Goal: Task Accomplishment & Management: Manage account settings

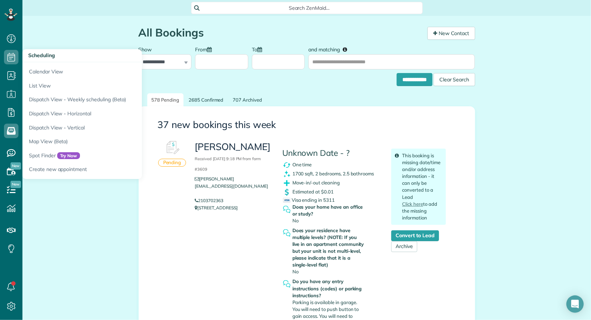
scroll to position [478, 0]
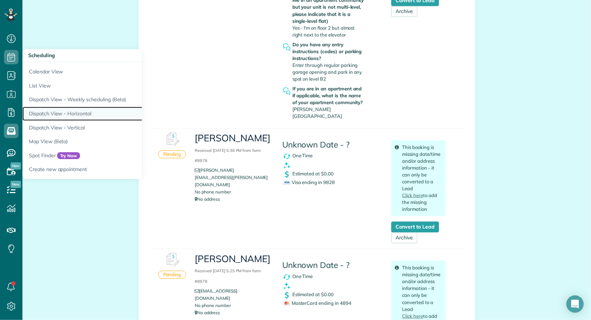
click at [71, 110] on link "Dispatch View - Horizontal" at bounding box center [112, 114] width 181 height 14
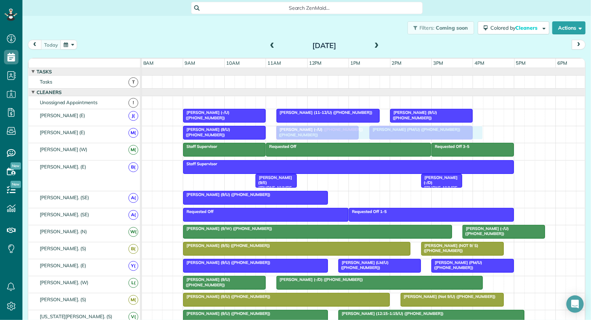
drag, startPoint x: 358, startPoint y: 195, endPoint x: 297, endPoint y: 132, distance: 87.3
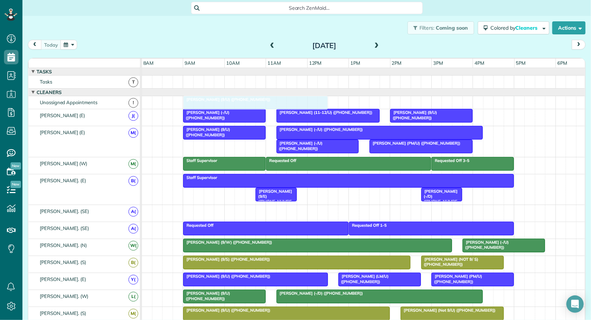
drag, startPoint x: 250, startPoint y: 213, endPoint x: 247, endPoint y: 107, distance: 105.4
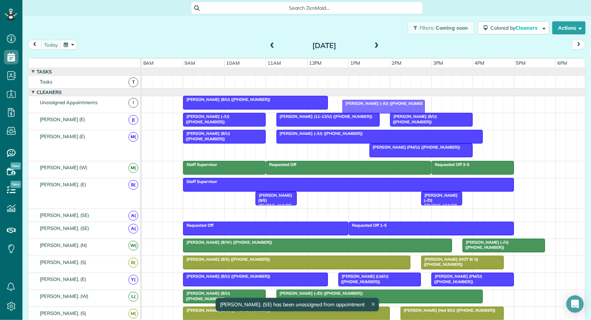
drag, startPoint x: 307, startPoint y: 148, endPoint x: 373, endPoint y: 105, distance: 78.8
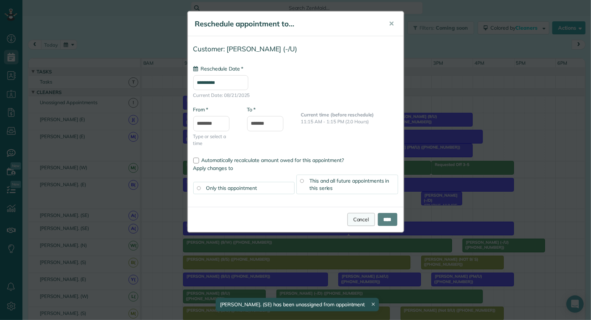
type input "**********"
click at [357, 221] on link "Cancel" at bounding box center [361, 219] width 28 height 13
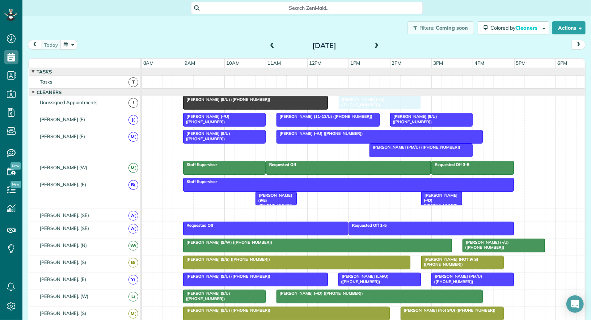
drag, startPoint x: 317, startPoint y: 146, endPoint x: 376, endPoint y: 99, distance: 75.2
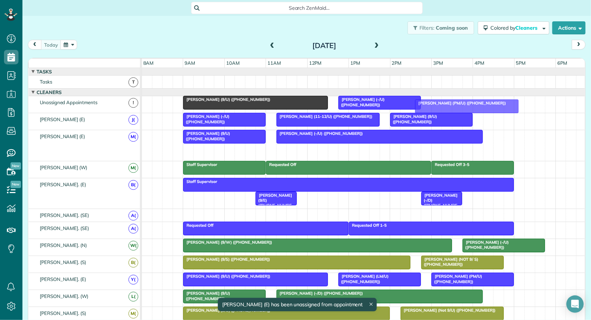
drag, startPoint x: 399, startPoint y: 151, endPoint x: 445, endPoint y: 108, distance: 62.7
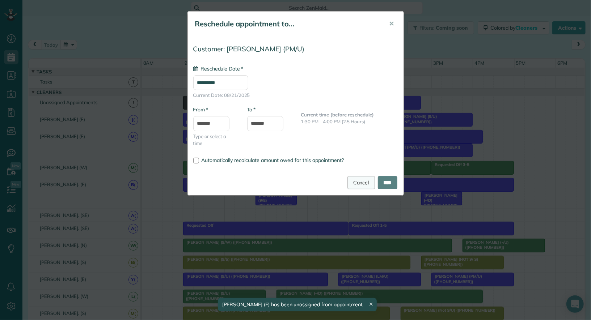
type input "**********"
click at [358, 185] on link "Cancel" at bounding box center [361, 182] width 28 height 13
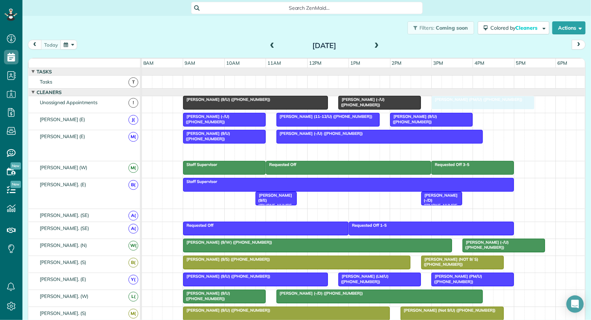
drag, startPoint x: 402, startPoint y: 147, endPoint x: 464, endPoint y: 102, distance: 77.5
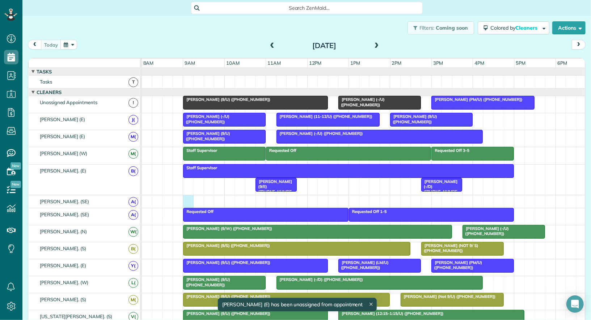
click at [187, 199] on div at bounding box center [364, 201] width 444 height 13
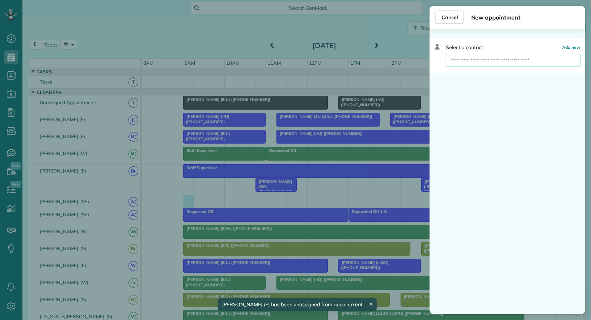
click at [480, 59] on input "text" at bounding box center [513, 60] width 135 height 13
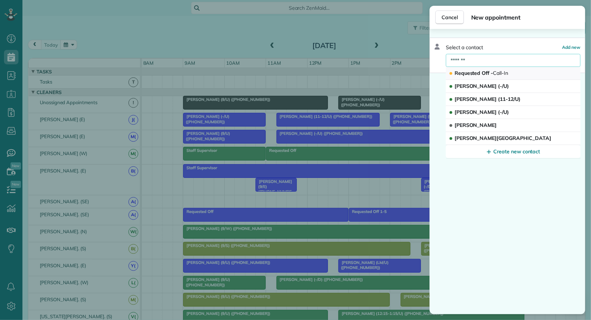
type input "*******"
click at [474, 72] on span "Requested Off - Call-In" at bounding box center [482, 73] width 54 height 7
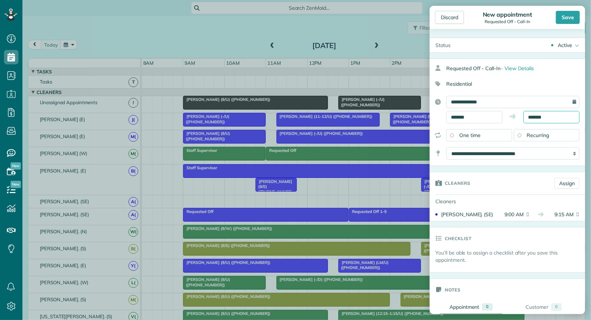
click at [535, 116] on input "*******" at bounding box center [551, 117] width 56 height 12
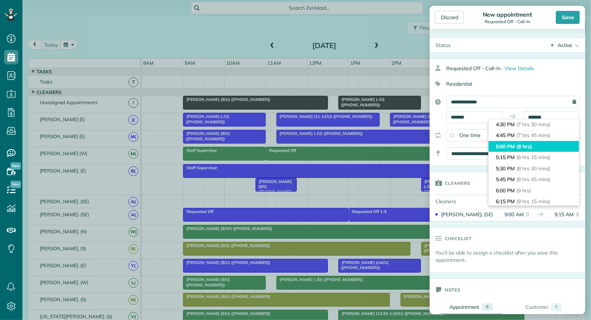
type input "*******"
click at [527, 148] on span "(8 hrs)" at bounding box center [524, 146] width 16 height 7
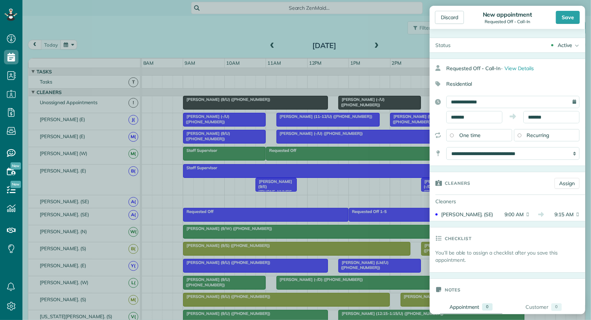
click at [567, 44] on div "Active" at bounding box center [565, 45] width 14 height 7
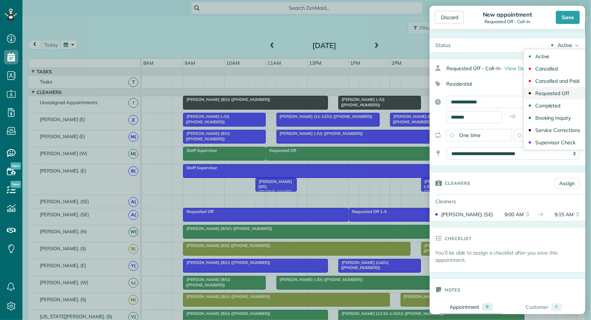
click at [566, 94] on div "Requested Off" at bounding box center [552, 93] width 34 height 5
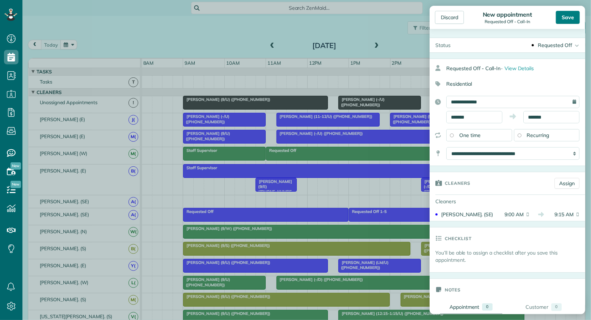
click at [566, 21] on div "Save" at bounding box center [568, 17] width 24 height 13
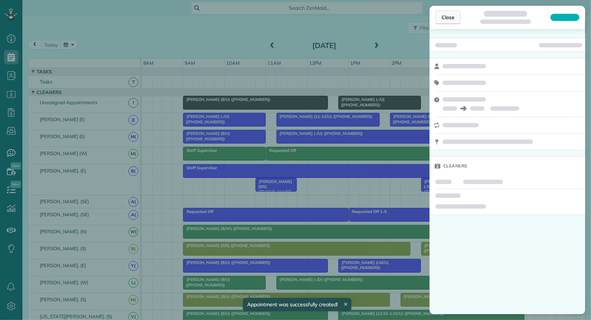
click at [447, 18] on span "Close" at bounding box center [448, 17] width 13 height 7
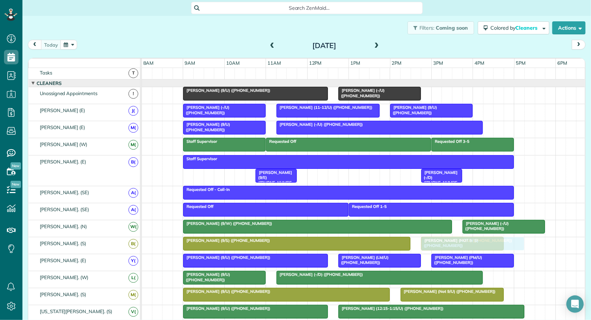
drag, startPoint x: 468, startPoint y: 94, endPoint x: 457, endPoint y: 238, distance: 144.8
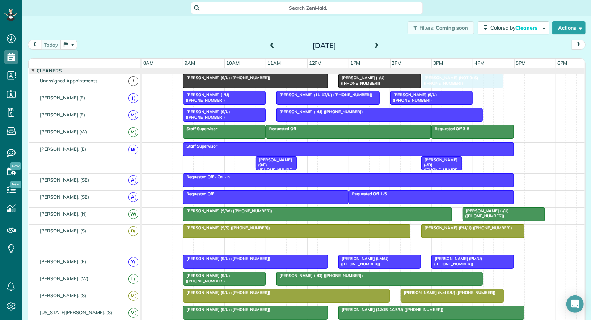
drag, startPoint x: 453, startPoint y: 242, endPoint x: 456, endPoint y: 81, distance: 161.1
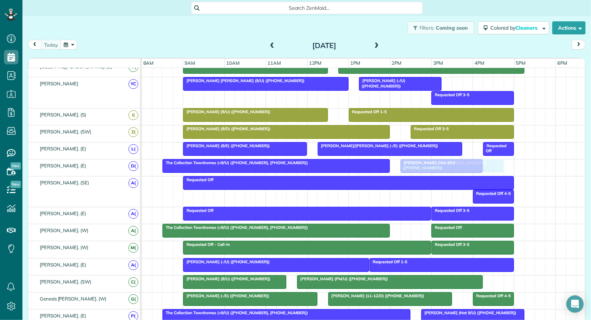
drag, startPoint x: 416, startPoint y: 232, endPoint x: 438, endPoint y: 164, distance: 71.3
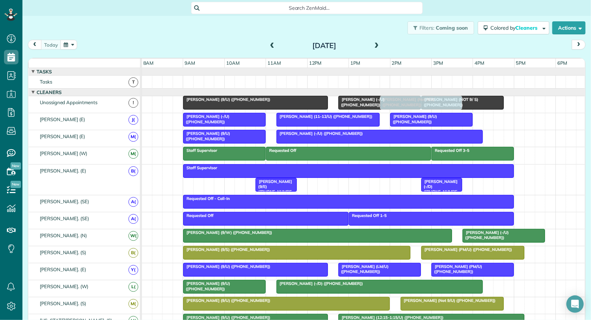
drag, startPoint x: 433, startPoint y: 175, endPoint x: 414, endPoint y: 100, distance: 77.7
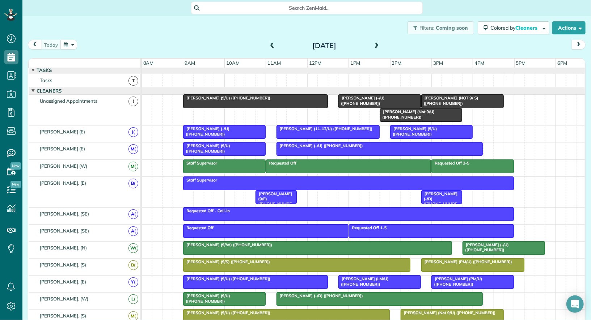
scroll to position [3, 0]
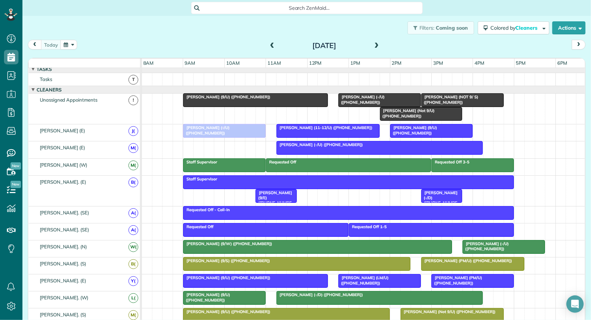
drag, startPoint x: 247, startPoint y: 147, endPoint x: 247, endPoint y: 137, distance: 10.5
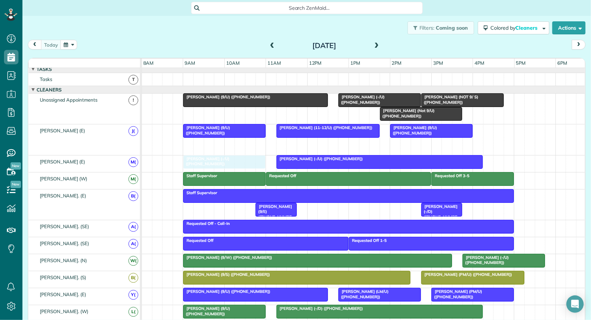
drag, startPoint x: 232, startPoint y: 142, endPoint x: 232, endPoint y: 157, distance: 14.8
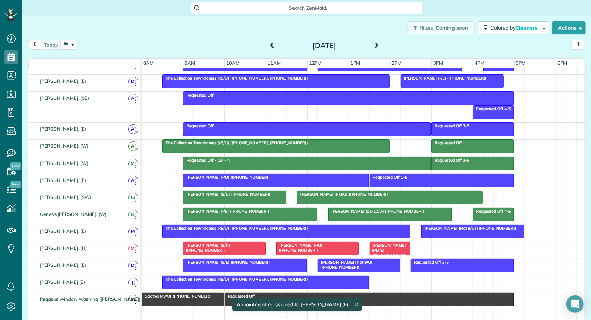
scroll to position [379, 0]
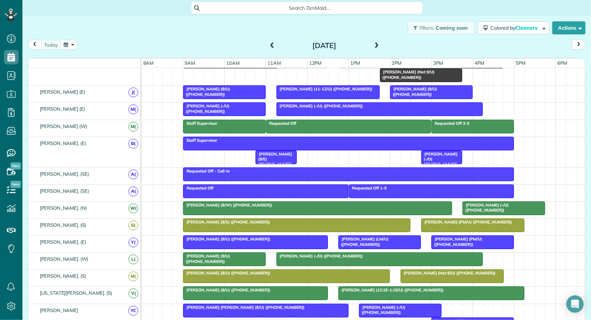
drag, startPoint x: 346, startPoint y: 204, endPoint x: 329, endPoint y: 80, distance: 125.3
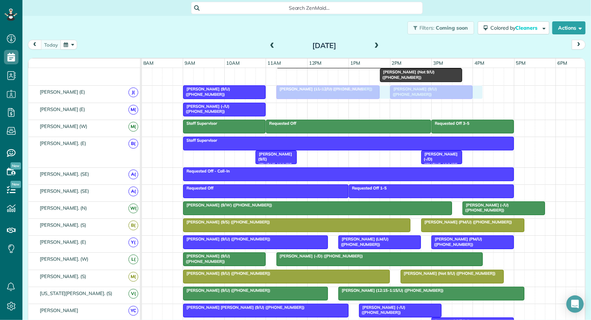
drag, startPoint x: 319, startPoint y: 109, endPoint x: 321, endPoint y: 92, distance: 17.8
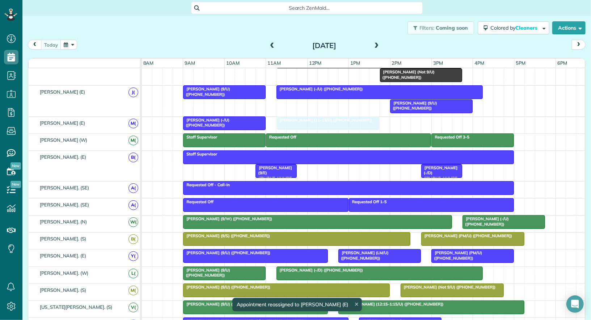
drag, startPoint x: 321, startPoint y: 107, endPoint x: 321, endPoint y: 121, distance: 13.8
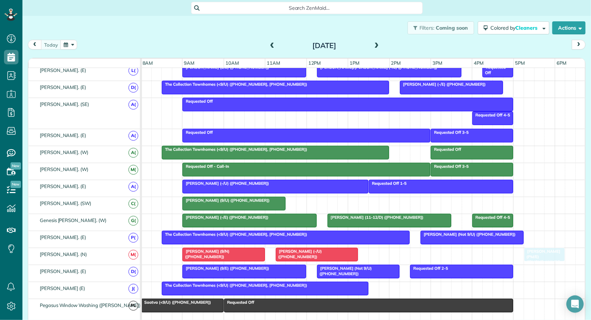
drag, startPoint x: 389, startPoint y: 253, endPoint x: 549, endPoint y: 255, distance: 159.6
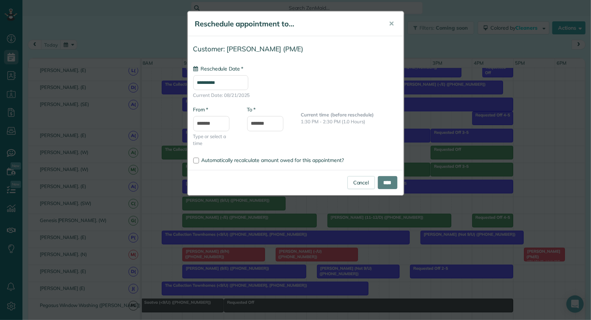
type input "**********"
click at [388, 182] on input "****" at bounding box center [388, 182] width 20 height 13
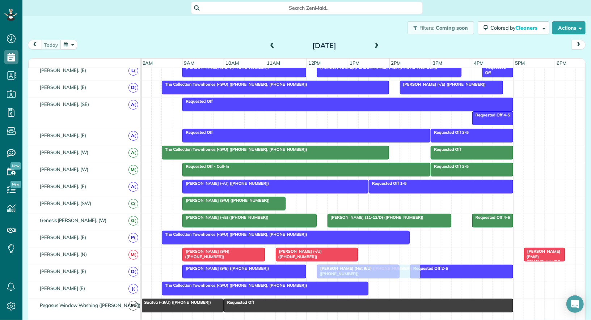
drag, startPoint x: 449, startPoint y: 235, endPoint x: 344, endPoint y: 271, distance: 111.1
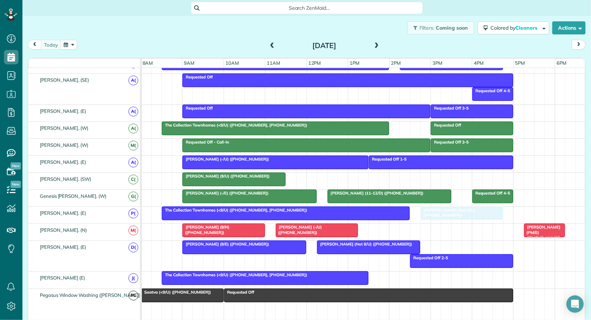
drag, startPoint x: 345, startPoint y: 257, endPoint x: 454, endPoint y: 215, distance: 116.4
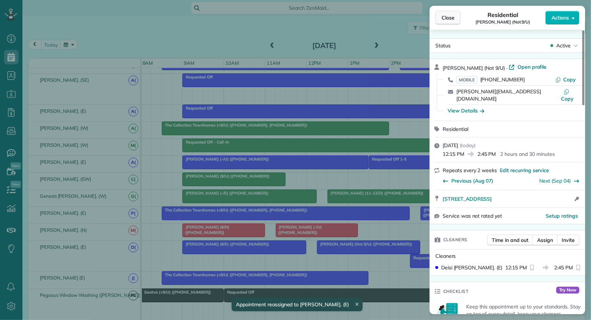
click at [445, 17] on span "Close" at bounding box center [448, 17] width 13 height 7
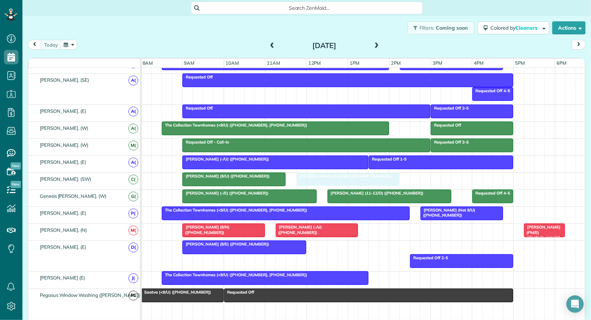
drag, startPoint x: 339, startPoint y: 242, endPoint x: 320, endPoint y: 181, distance: 63.6
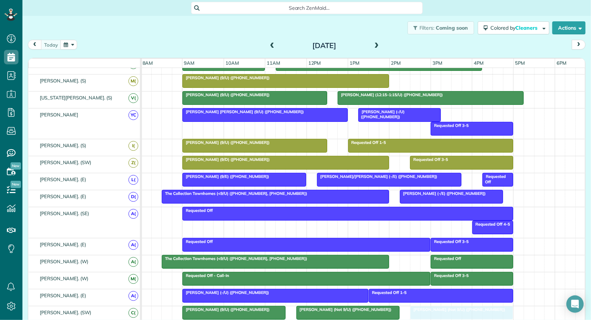
drag, startPoint x: 430, startPoint y: 78, endPoint x: 442, endPoint y: 308, distance: 230.5
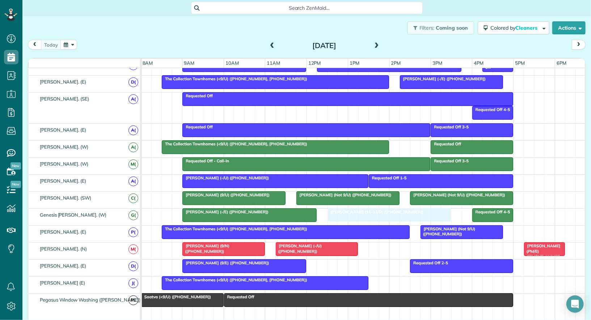
drag, startPoint x: 392, startPoint y: 208, endPoint x: 388, endPoint y: 215, distance: 8.1
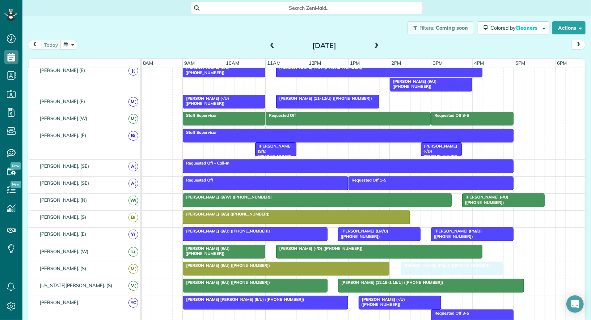
drag, startPoint x: 434, startPoint y: 217, endPoint x: 411, endPoint y: 267, distance: 54.7
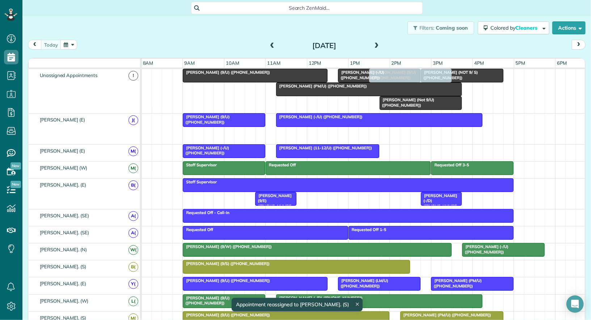
drag, startPoint x: 411, startPoint y: 133, endPoint x: 393, endPoint y: 111, distance: 27.8
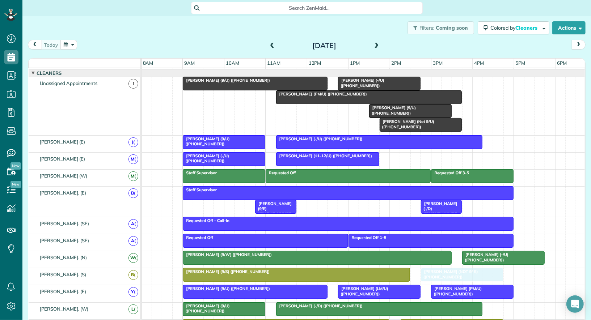
drag, startPoint x: 455, startPoint y: 84, endPoint x: 455, endPoint y: 274, distance: 189.6
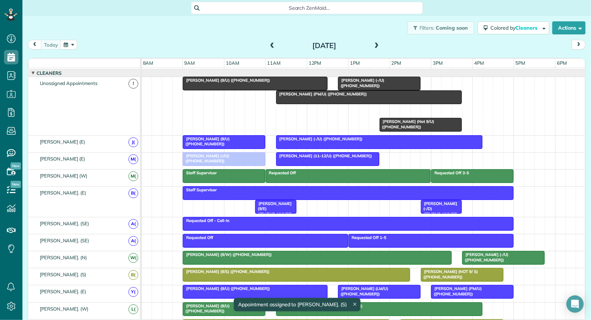
drag, startPoint x: 399, startPoint y: 107, endPoint x: 211, endPoint y: 162, distance: 195.5
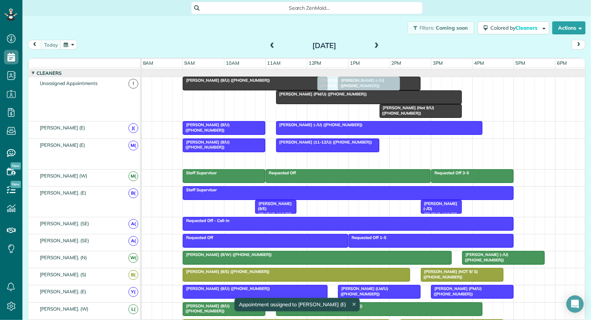
drag, startPoint x: 220, startPoint y: 157, endPoint x: 352, endPoint y: 100, distance: 143.4
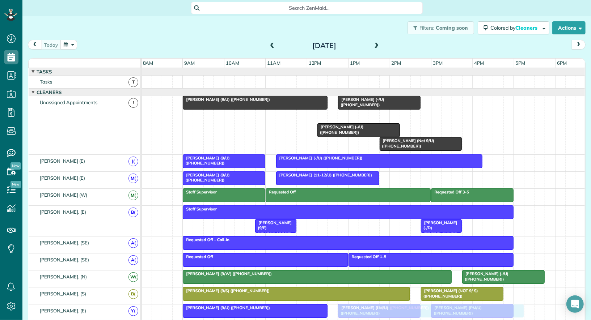
drag, startPoint x: 335, startPoint y: 117, endPoint x: 392, endPoint y: 320, distance: 211.7
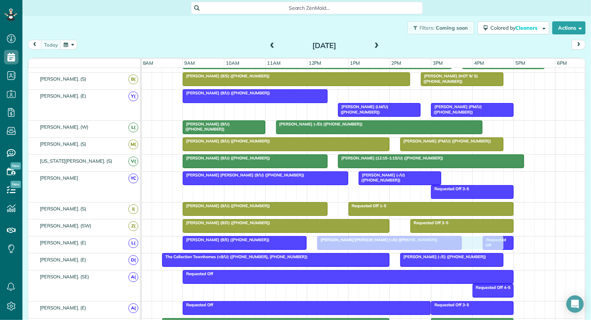
drag, startPoint x: 379, startPoint y: 91, endPoint x: 357, endPoint y: 236, distance: 146.7
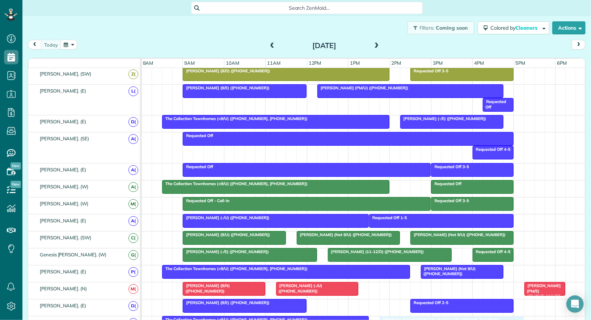
drag, startPoint x: 349, startPoint y: 98, endPoint x: 409, endPoint y: 310, distance: 220.6
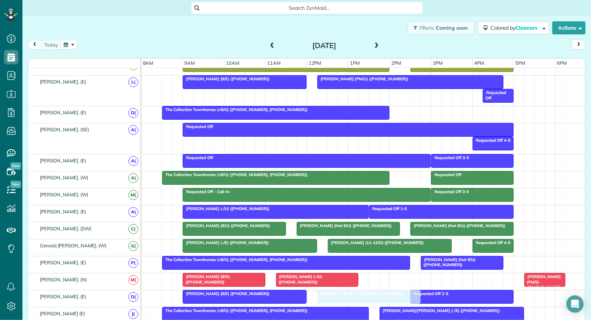
drag, startPoint x: 440, startPoint y: 106, endPoint x: 358, endPoint y: 289, distance: 200.0
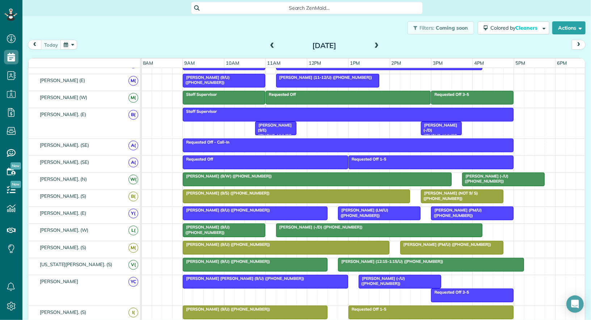
scroll to position [105, 0]
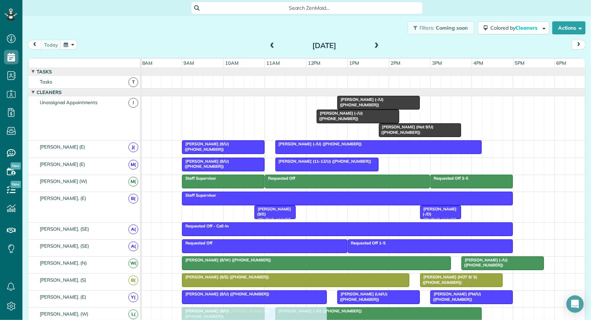
drag, startPoint x: 249, startPoint y: 105, endPoint x: 252, endPoint y: 320, distance: 215.3
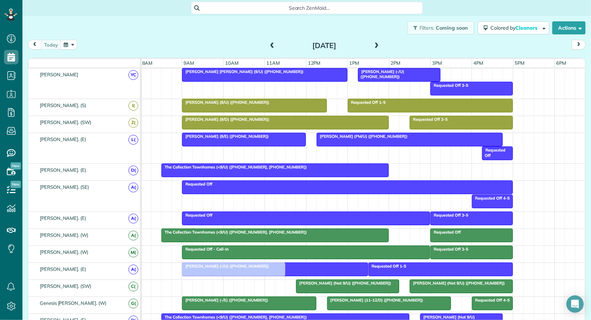
drag, startPoint x: 241, startPoint y: 282, endPoint x: 242, endPoint y: 272, distance: 10.6
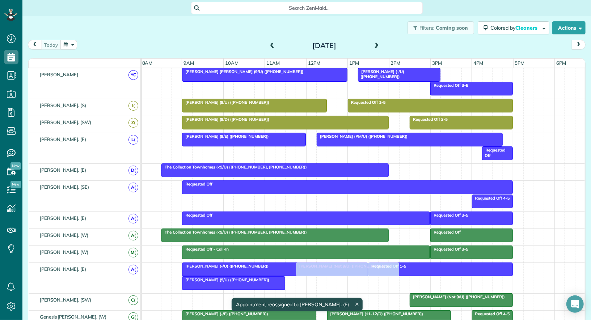
drag, startPoint x: 308, startPoint y: 291, endPoint x: 308, endPoint y: 274, distance: 17.4
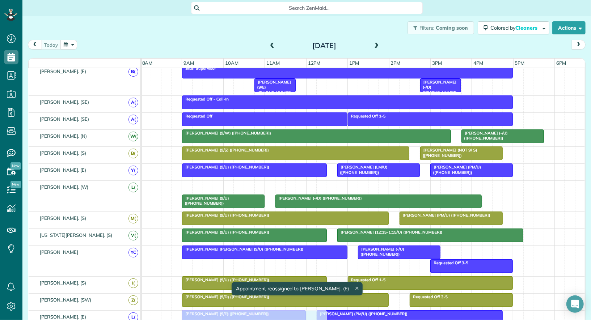
drag, startPoint x: 258, startPoint y: 184, endPoint x: 262, endPoint y: 320, distance: 136.5
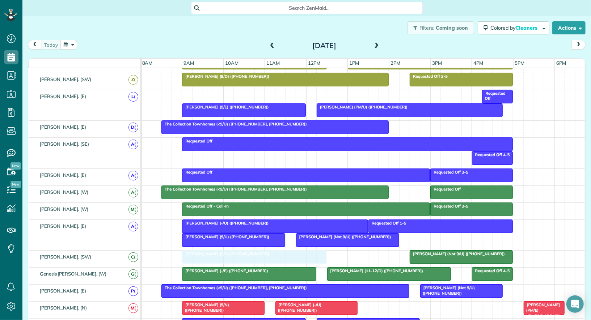
drag, startPoint x: 238, startPoint y: 89, endPoint x: 241, endPoint y: 255, distance: 166.1
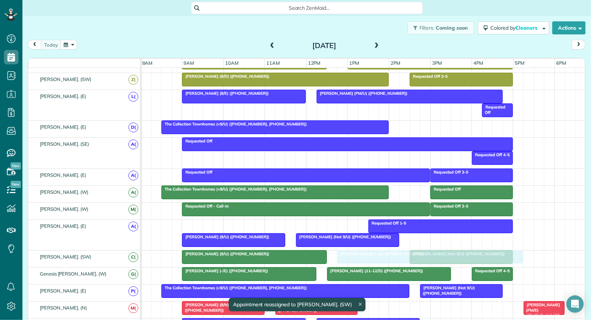
drag, startPoint x: 257, startPoint y: 219, endPoint x: 407, endPoint y: 254, distance: 154.4
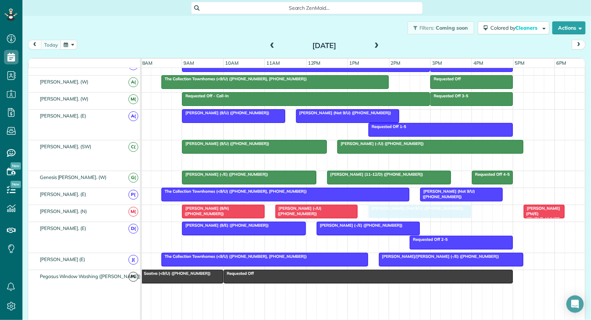
drag, startPoint x: 436, startPoint y: 153, endPoint x: 393, endPoint y: 207, distance: 69.5
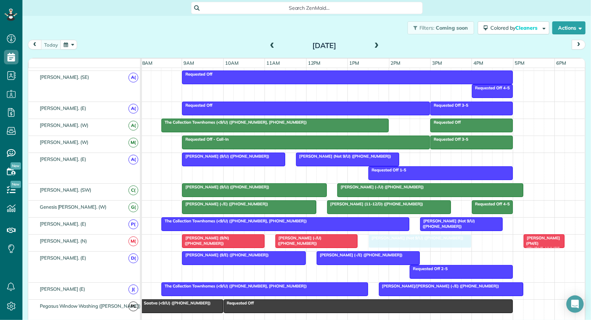
drag, startPoint x: 401, startPoint y: 238, endPoint x: 402, endPoint y: 234, distance: 4.0
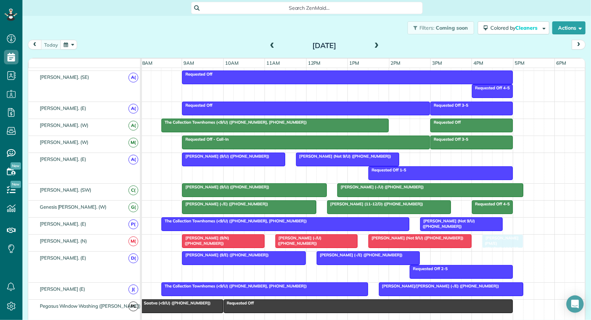
drag, startPoint x: 535, startPoint y: 237, endPoint x: 494, endPoint y: 237, distance: 40.5
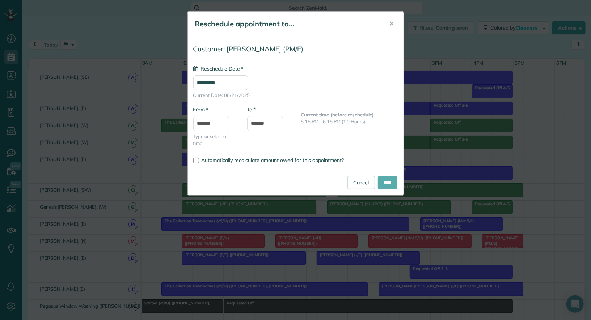
type input "**********"
click at [393, 183] on input "****" at bounding box center [388, 182] width 20 height 13
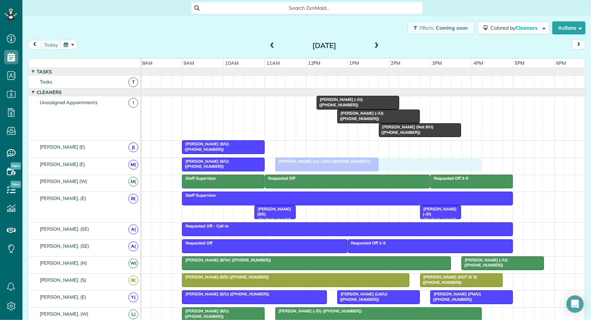
drag, startPoint x: 347, startPoint y: 147, endPoint x: 347, endPoint y: 159, distance: 11.9
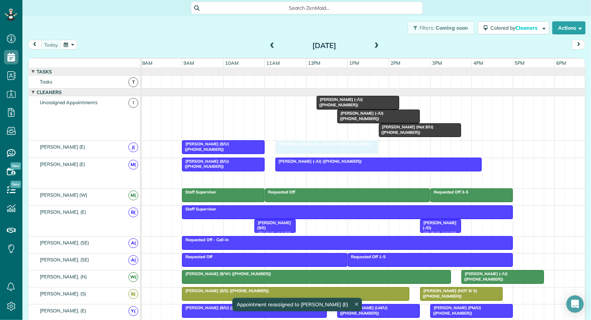
drag, startPoint x: 318, startPoint y: 178, endPoint x: 318, endPoint y: 152, distance: 26.4
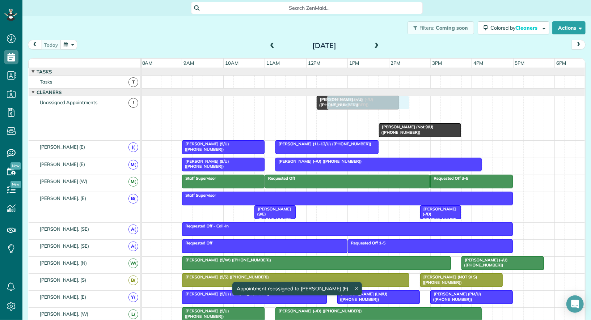
drag, startPoint x: 366, startPoint y: 115, endPoint x: 357, endPoint y: 116, distance: 9.2
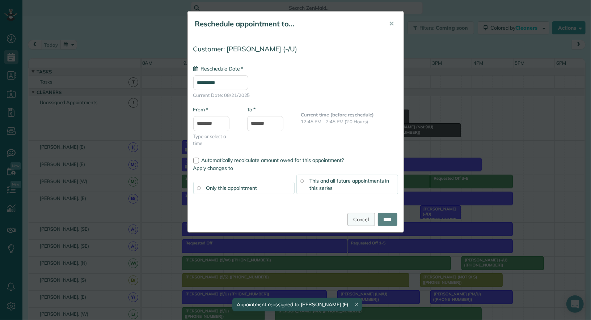
type input "**********"
click at [355, 221] on link "Cancel" at bounding box center [361, 219] width 28 height 13
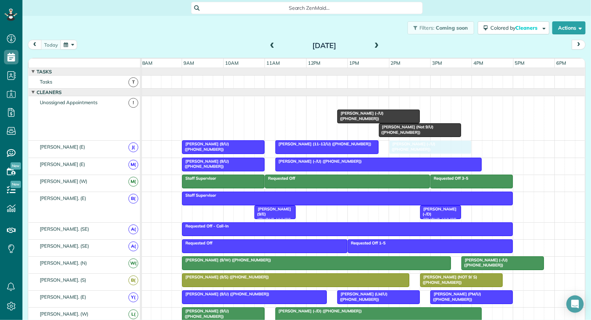
drag, startPoint x: 328, startPoint y: 96, endPoint x: 405, endPoint y: 139, distance: 88.8
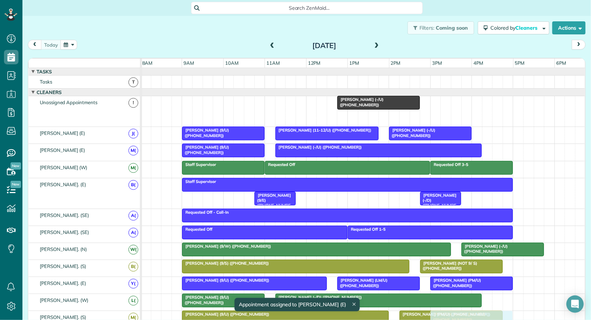
drag, startPoint x: 400, startPoint y: 117, endPoint x: 442, endPoint y: 314, distance: 201.3
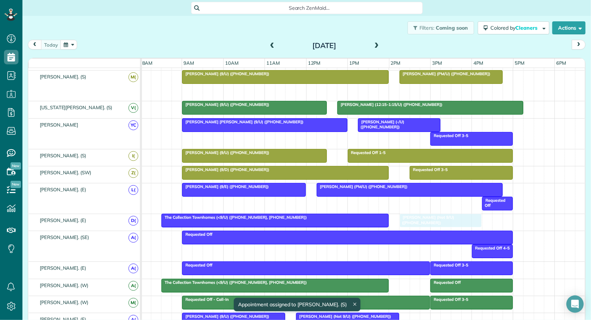
drag, startPoint x: 449, startPoint y: 85, endPoint x: 422, endPoint y: 218, distance: 135.3
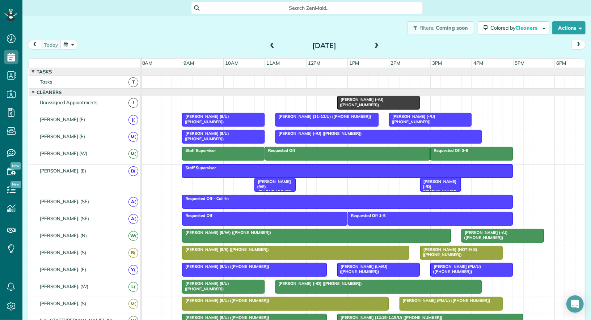
click at [364, 104] on div at bounding box center [379, 102] width 82 height 13
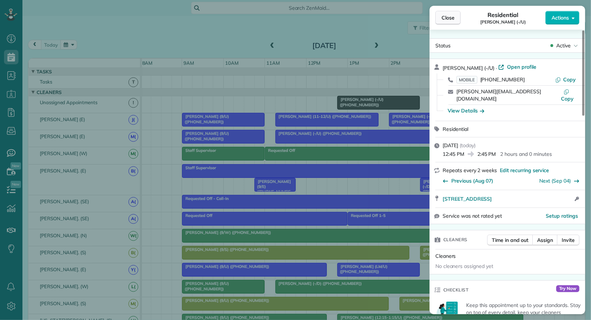
click at [451, 13] on button "Close" at bounding box center [447, 18] width 25 height 14
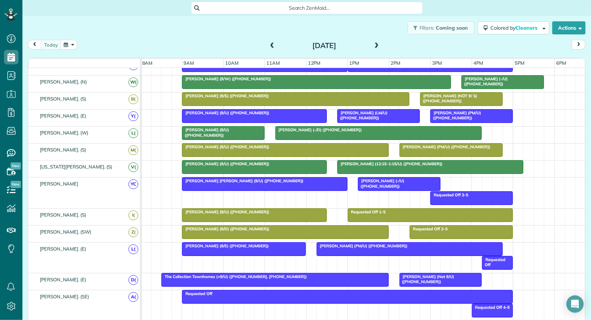
click at [449, 274] on span "[PERSON_NAME] (Not 9/U) ([PHONE_NUMBER])" at bounding box center [426, 279] width 55 height 10
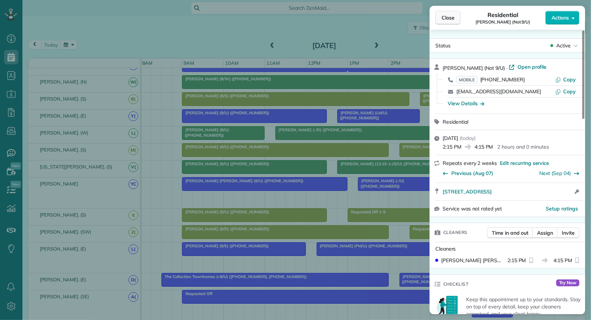
click at [446, 22] on button "Close" at bounding box center [447, 18] width 25 height 14
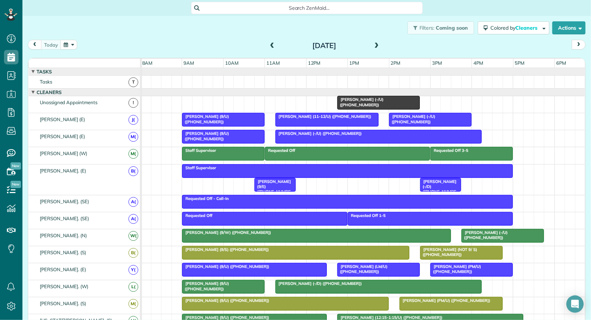
click at [376, 45] on span at bounding box center [377, 46] width 8 height 7
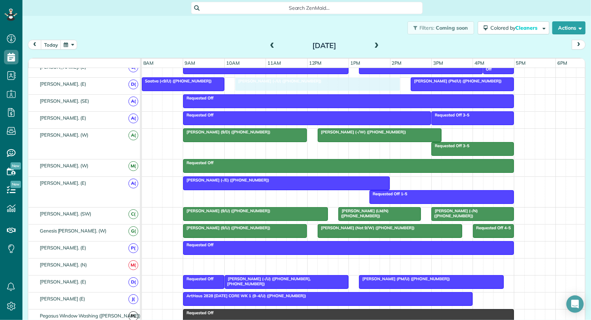
drag, startPoint x: 226, startPoint y: 258, endPoint x: 264, endPoint y: 82, distance: 179.9
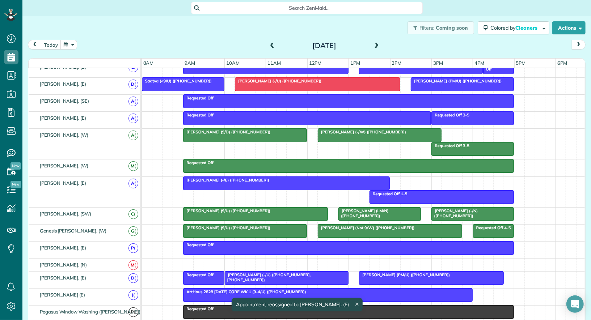
click at [187, 259] on div at bounding box center [364, 265] width 444 height 13
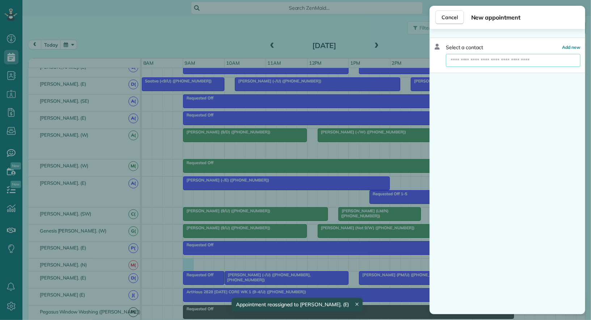
click at [477, 60] on input "text" at bounding box center [513, 60] width 135 height 13
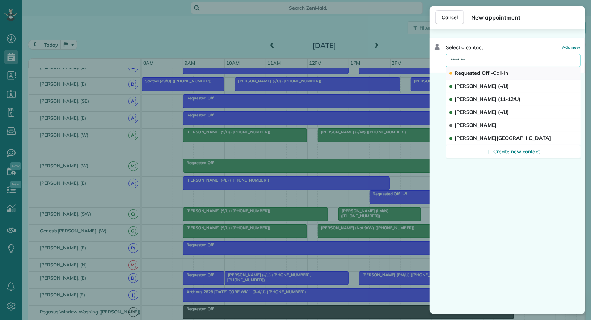
type input "*******"
click at [478, 72] on span "Requested Off - Call-In" at bounding box center [482, 73] width 54 height 7
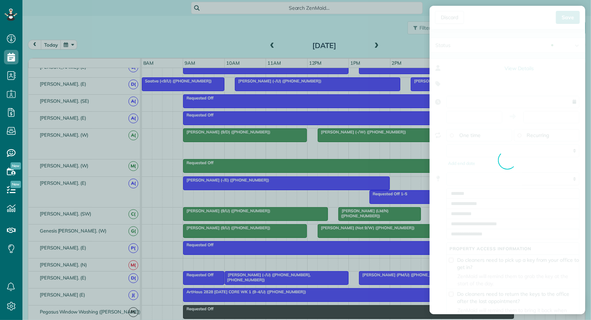
type input "**********"
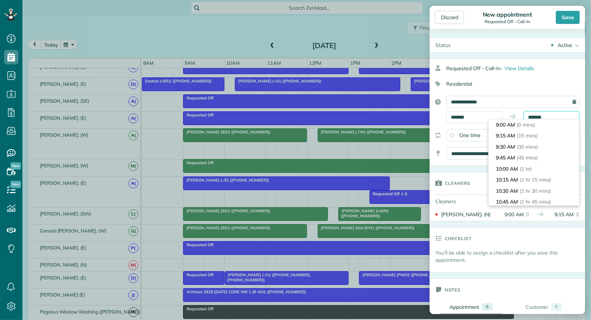
click at [535, 121] on body "Dashboard Scheduling Calendar View List View Dispatch View - Weekly scheduling …" at bounding box center [295, 160] width 591 height 320
type input "*******"
click at [528, 162] on span "(8 hrs)" at bounding box center [524, 162] width 16 height 7
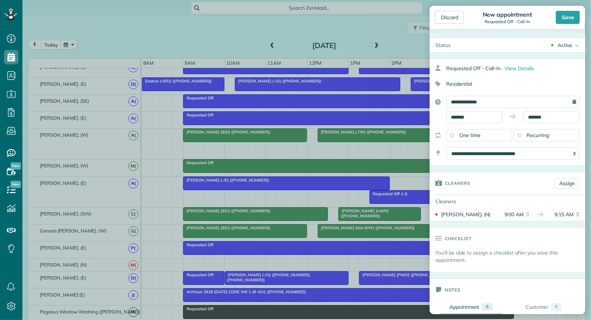
click at [558, 46] on div "Active" at bounding box center [565, 45] width 14 height 7
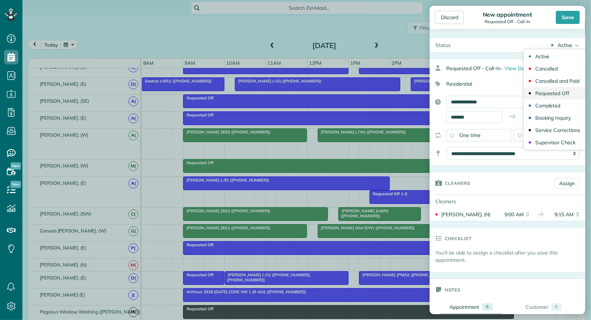
click at [559, 91] on div "Requested Off" at bounding box center [552, 93] width 34 height 5
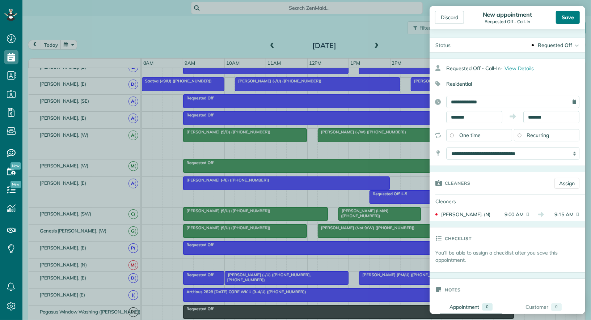
click at [561, 19] on div "Save" at bounding box center [568, 17] width 24 height 13
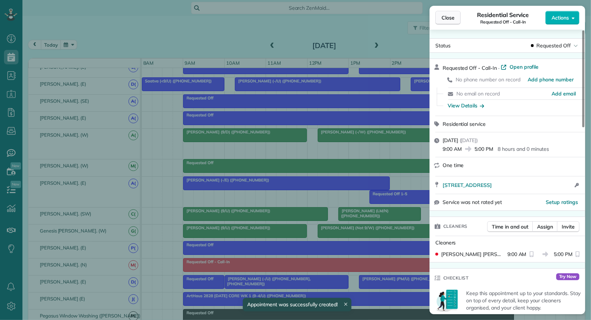
click at [449, 19] on span "Close" at bounding box center [448, 17] width 13 height 7
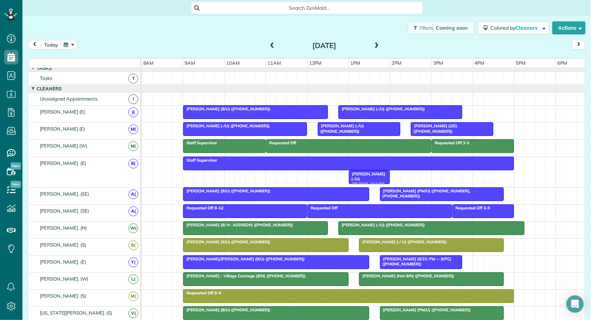
click at [276, 43] on div "[DATE]" at bounding box center [324, 46] width 116 height 12
click at [271, 45] on span at bounding box center [272, 46] width 8 height 7
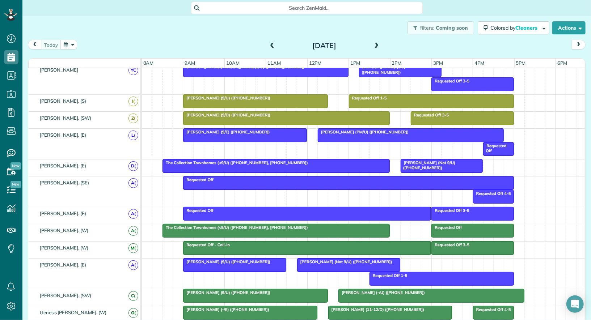
scroll to position [300, 0]
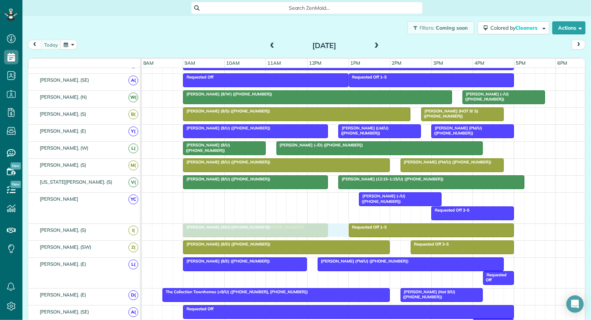
drag, startPoint x: 219, startPoint y: 194, endPoint x: 219, endPoint y: 225, distance: 31.5
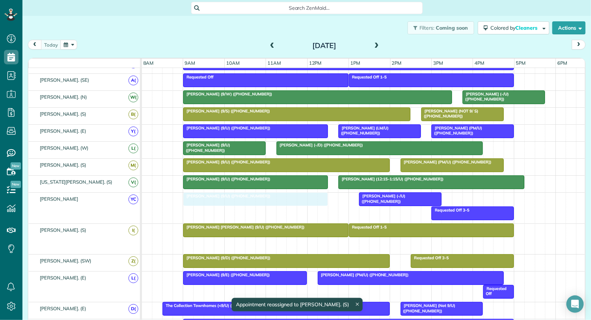
drag, startPoint x: 215, startPoint y: 240, endPoint x: 217, endPoint y: 208, distance: 32.3
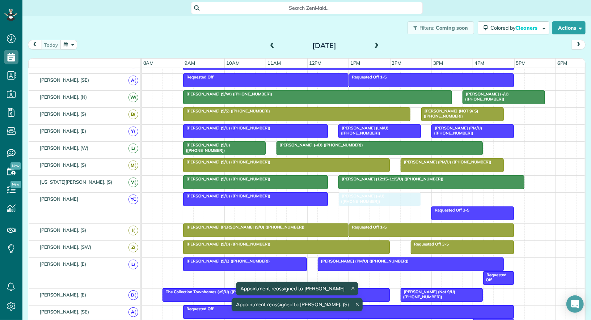
drag, startPoint x: 385, startPoint y: 199, endPoint x: 364, endPoint y: 198, distance: 21.4
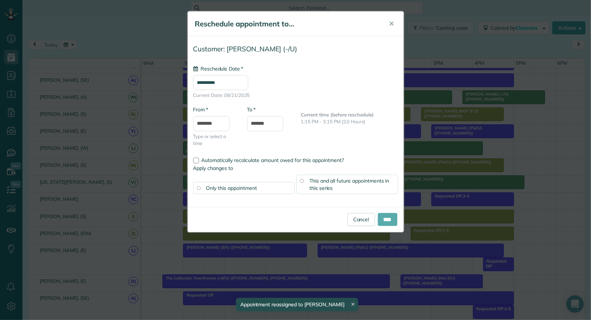
type input "**********"
click at [388, 219] on input "****" at bounding box center [388, 219] width 20 height 13
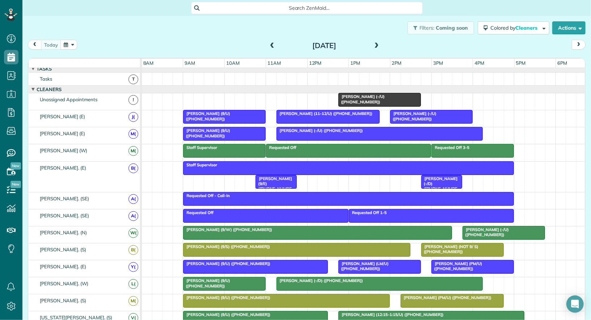
click at [376, 94] on span "[PERSON_NAME] (-/U) ([PHONE_NUMBER])" at bounding box center [361, 99] width 47 height 10
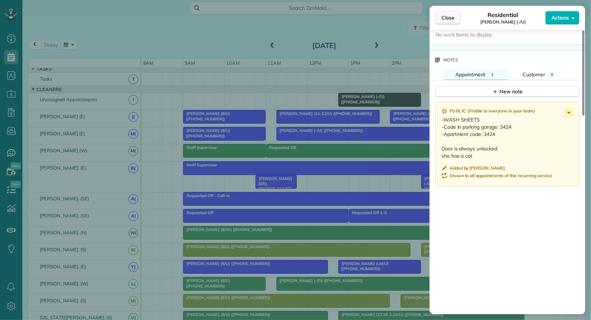
click at [447, 17] on span "Close" at bounding box center [448, 17] width 13 height 7
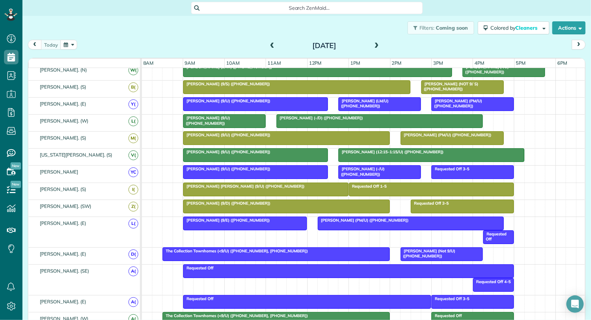
scroll to position [178, 0]
